Goal: Information Seeking & Learning: Find specific fact

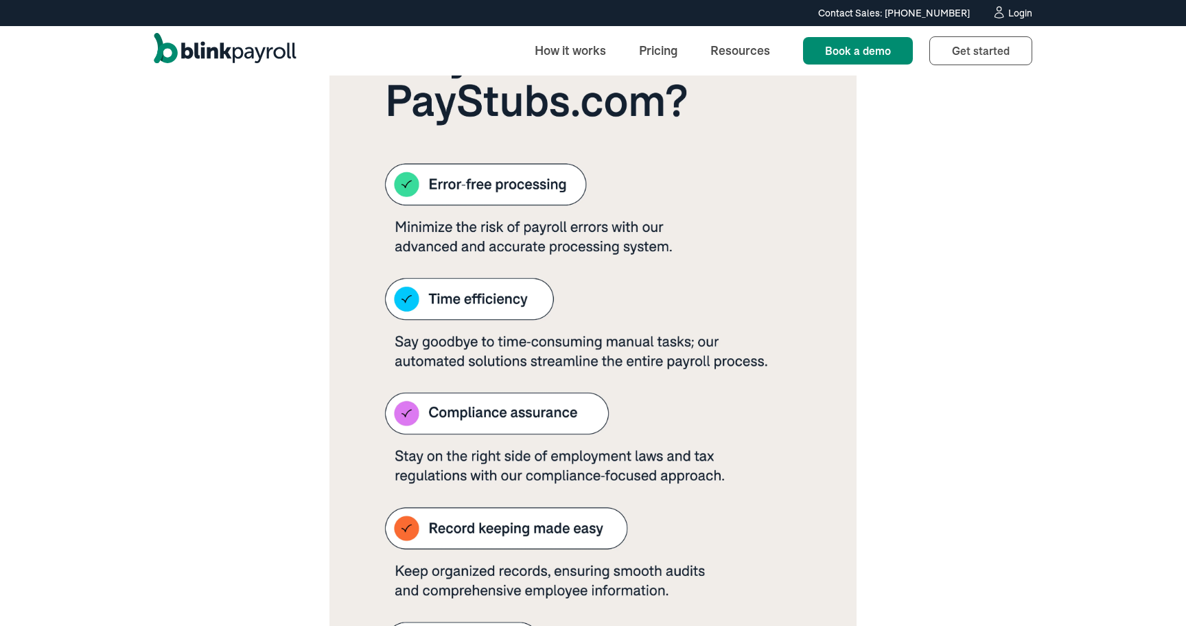
scroll to position [5025, 0]
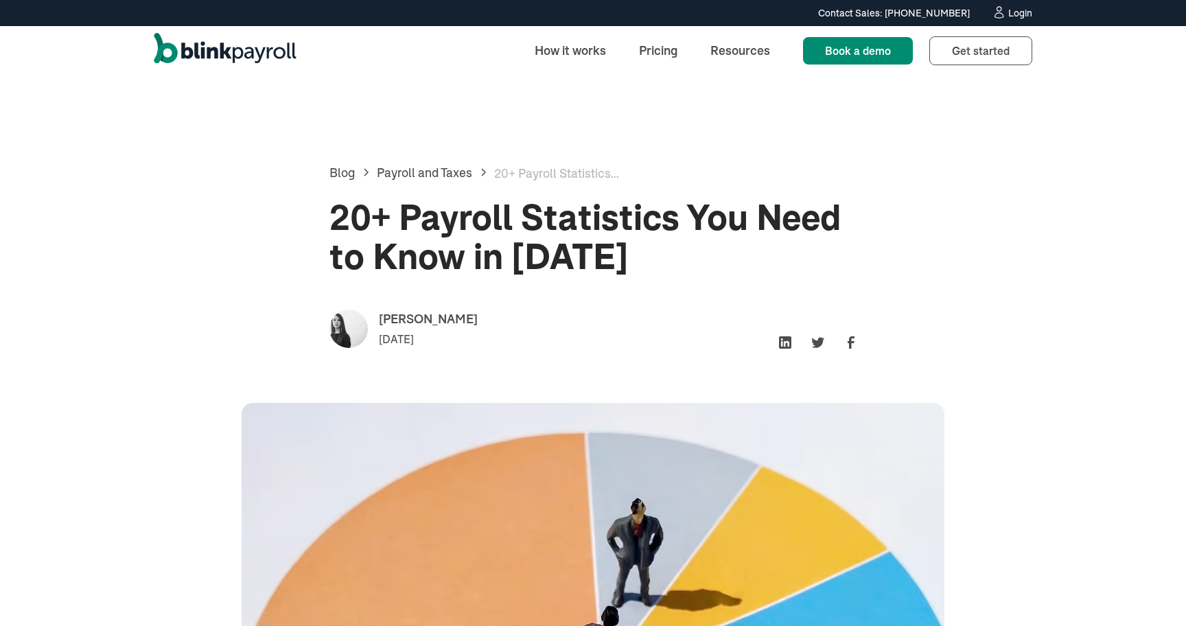
scroll to position [3137, 0]
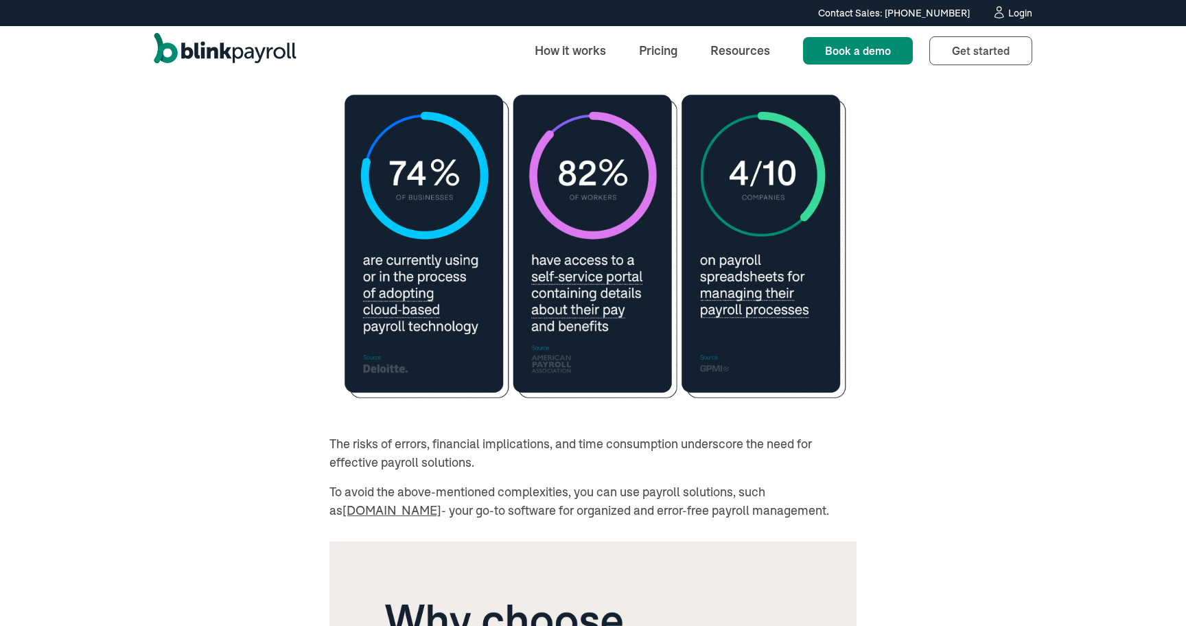
copy li "35% of the average HR department's time is dedicated to handling payroll respon…"
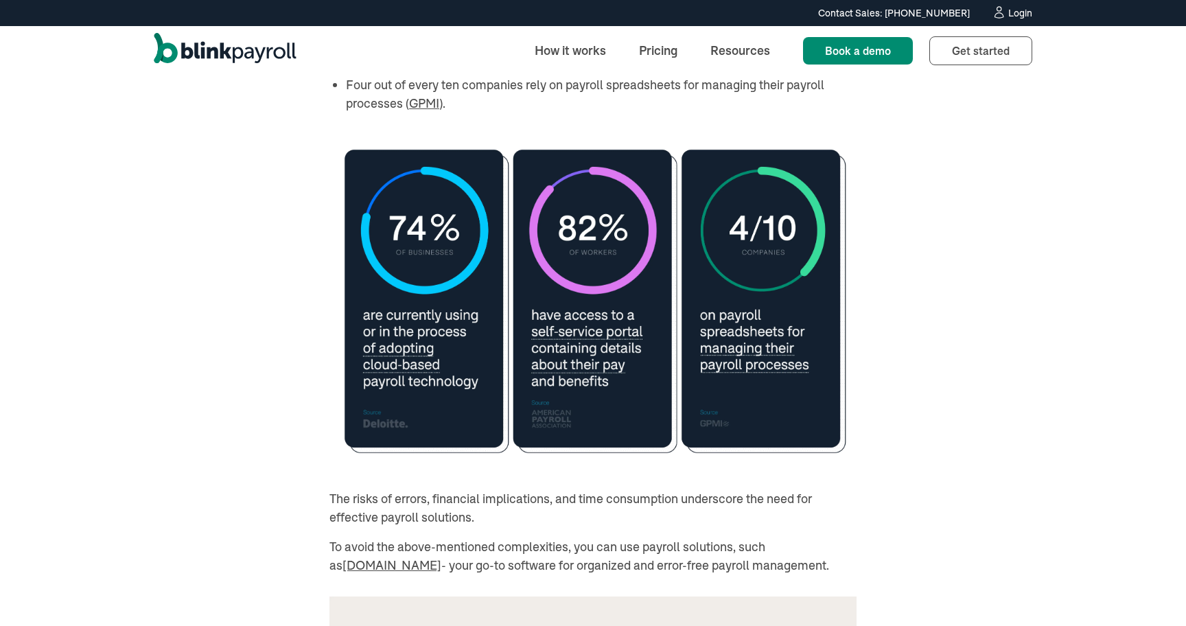
scroll to position [3094, 0]
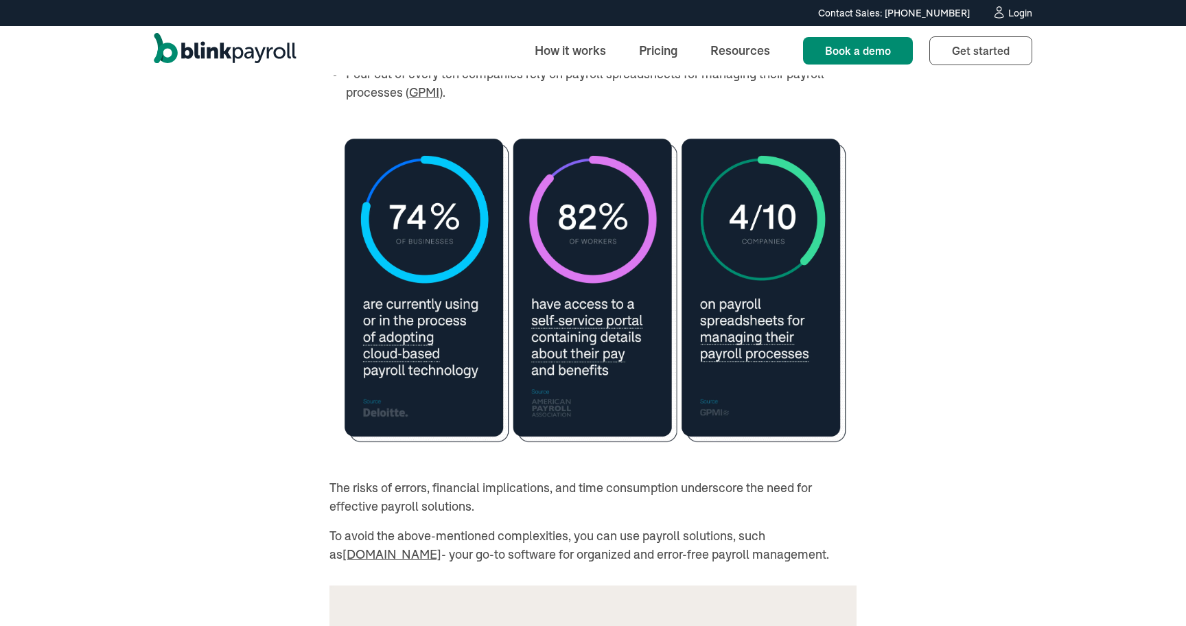
drag, startPoint x: 847, startPoint y: 469, endPoint x: 347, endPoint y: 469, distance: 500.9
copy li "35% of the average HR department's time is dedicated to handling payroll respon…"
drag, startPoint x: 740, startPoint y: 234, endPoint x: 748, endPoint y: 247, distance: 15.1
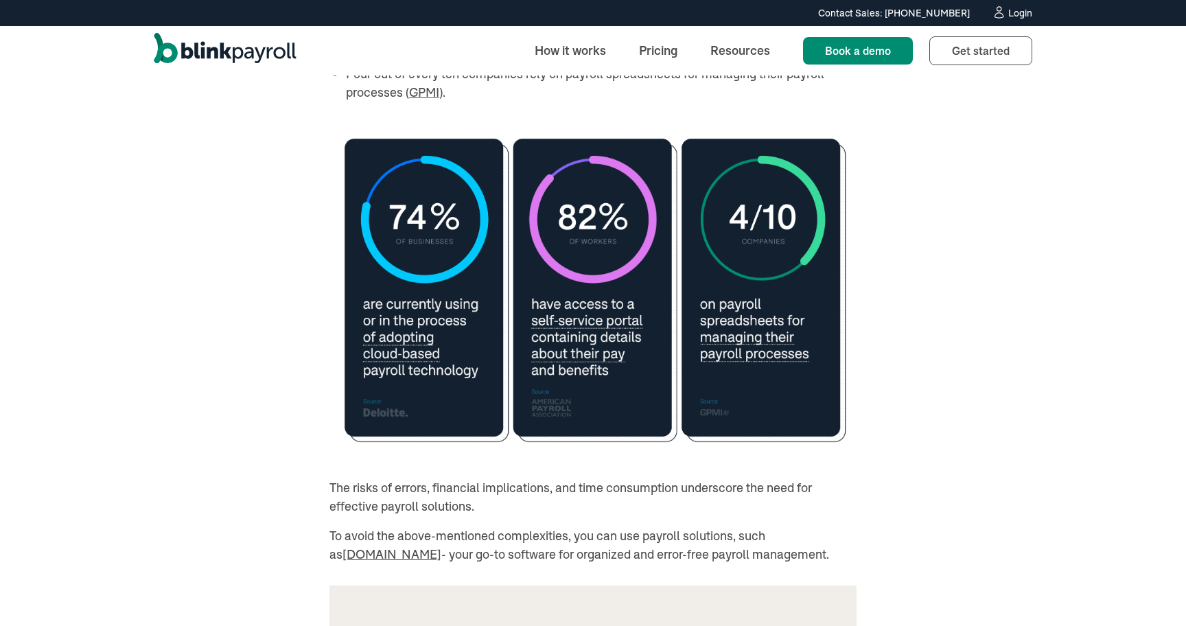
copy p "Handling employee inquiries, managing technology, and dealing with deductions a…"
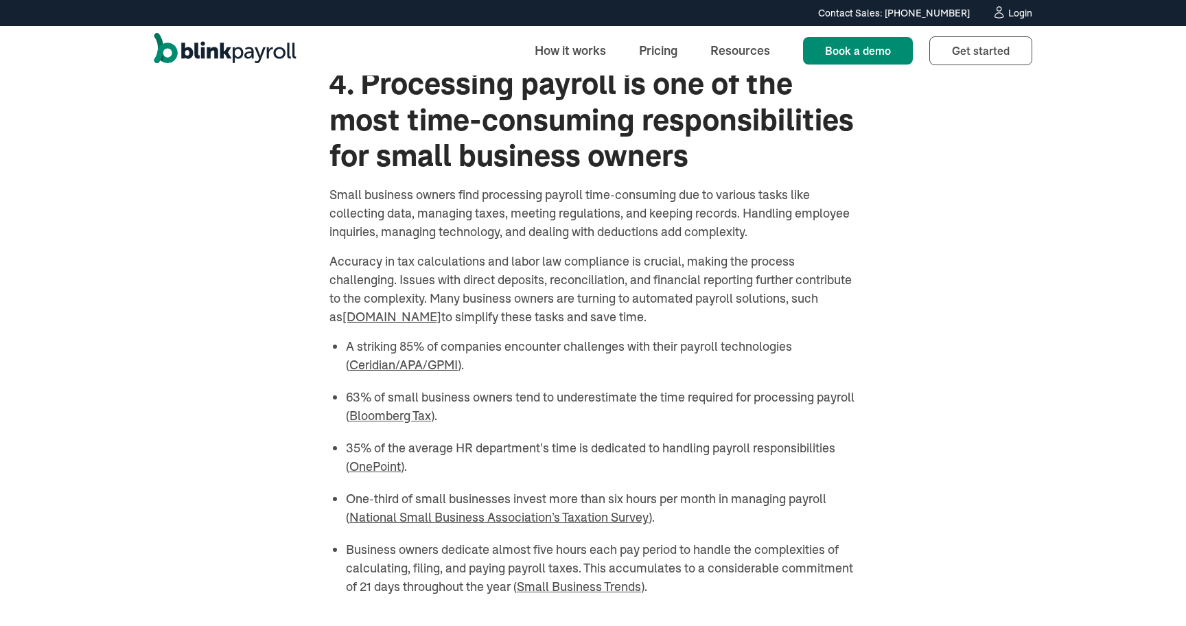
click at [911, 239] on div "Blog Payroll and Taxes 20+ Payroll Statistics You Need to Know in [DATE] 20+ Pa…" at bounding box center [593, 180] width 878 height 6397
